Goal: Task Accomplishment & Management: Use online tool/utility

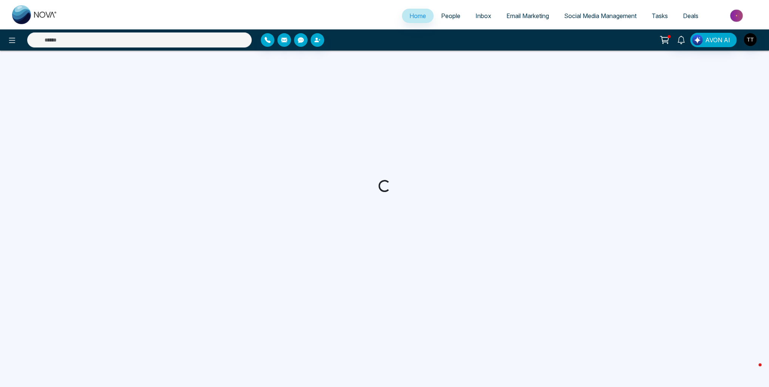
select select "*"
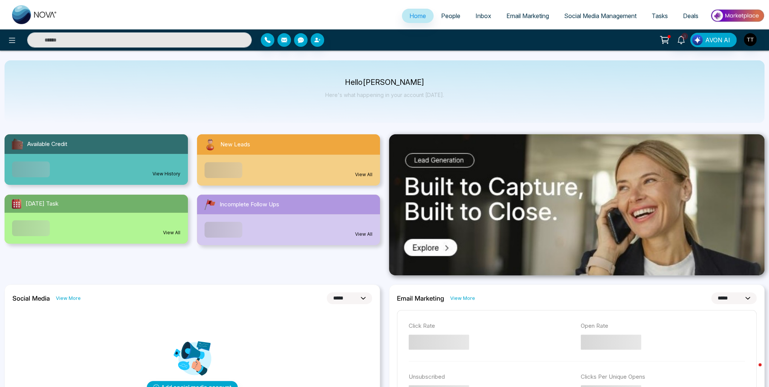
click at [523, 18] on span "Email Marketing" at bounding box center [527, 16] width 43 height 8
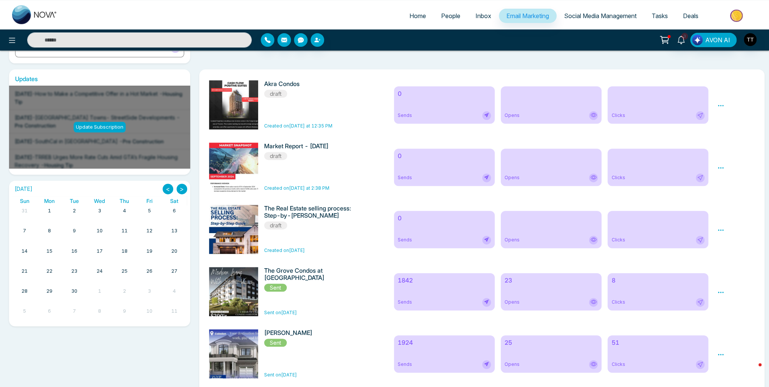
scroll to position [113, 0]
